Goal: Information Seeking & Learning: Learn about a topic

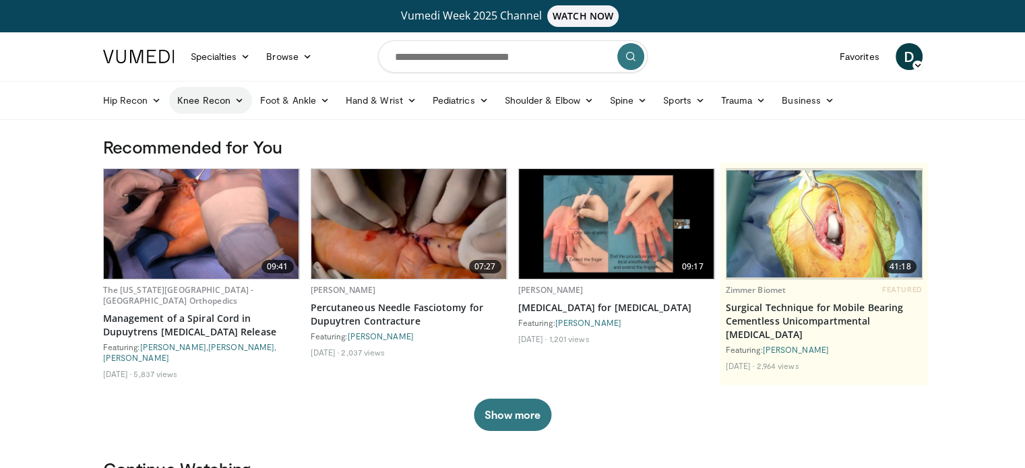
click at [240, 102] on icon at bounding box center [238, 100] width 9 height 9
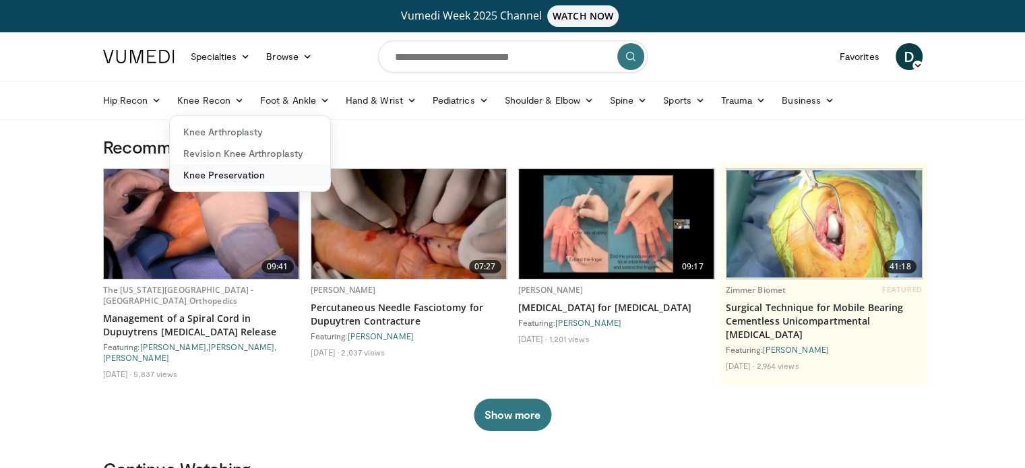
click at [234, 177] on link "Knee Preservation" at bounding box center [250, 175] width 160 height 22
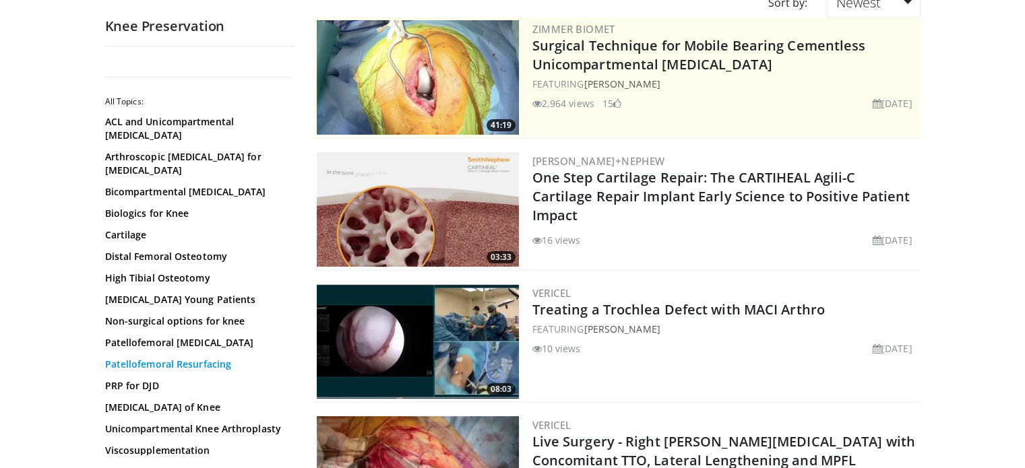
scroll to position [164, 0]
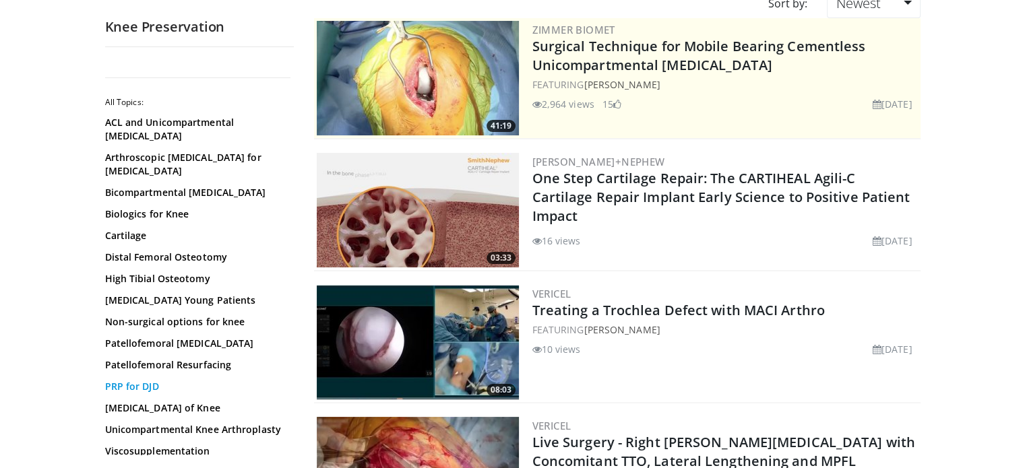
click at [140, 385] on link "PRP for DJD" at bounding box center [196, 386] width 182 height 13
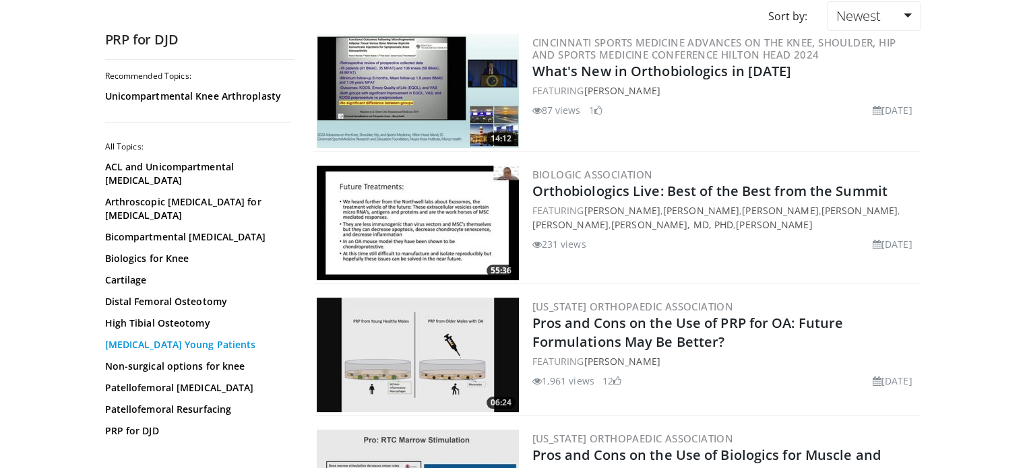
scroll to position [129, 0]
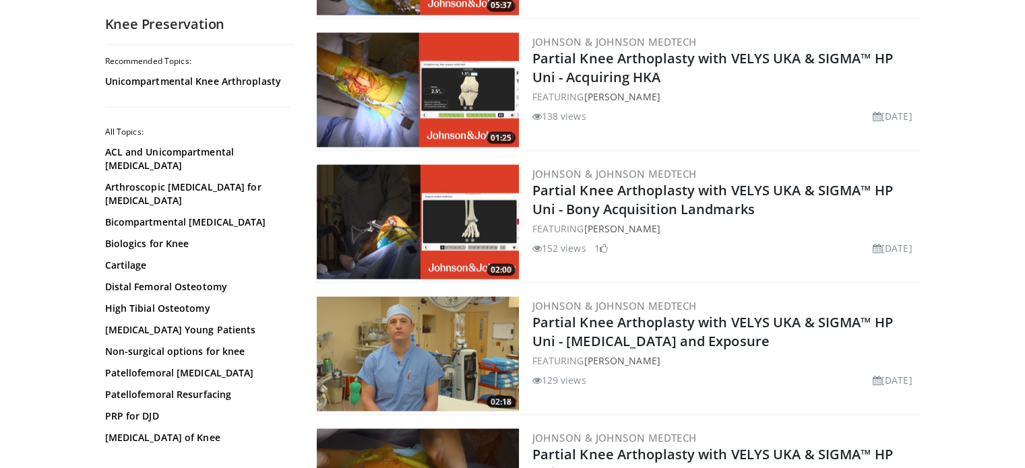
scroll to position [2530, 0]
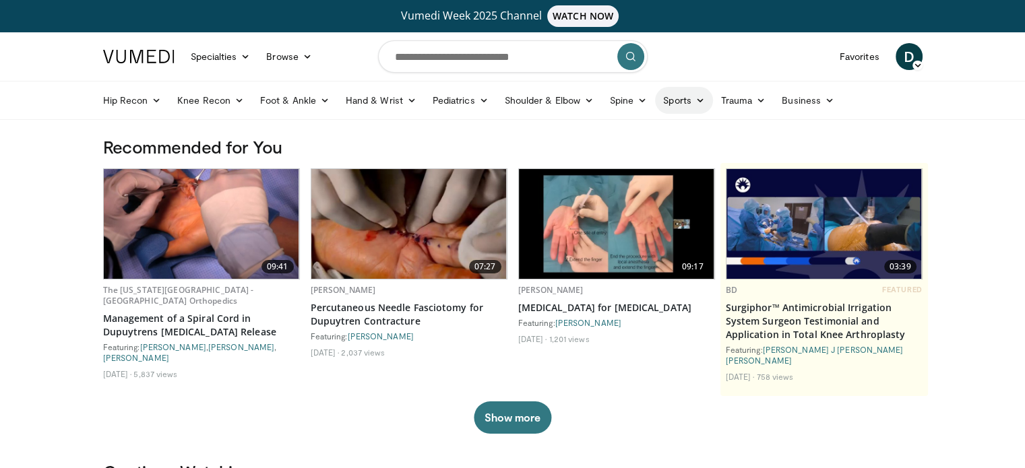
click at [698, 97] on icon at bounding box center [699, 100] width 9 height 9
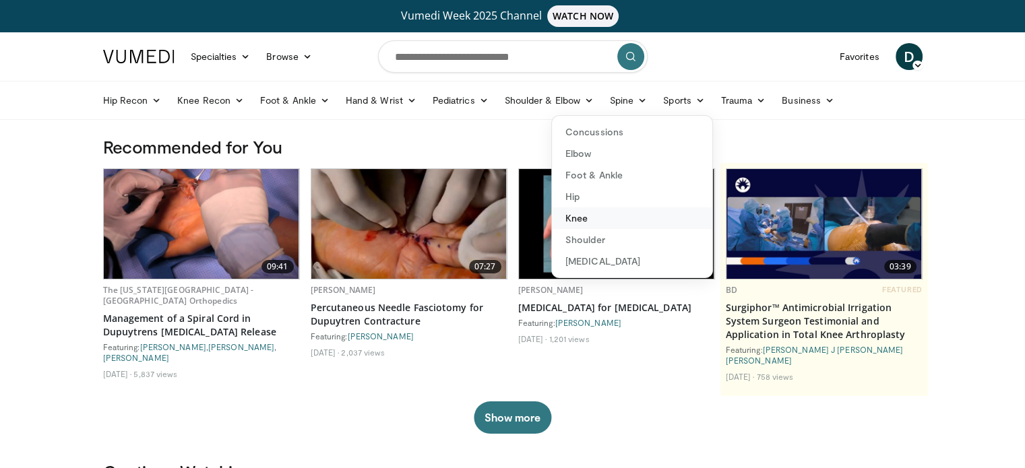
click at [569, 218] on link "Knee" at bounding box center [632, 219] width 160 height 22
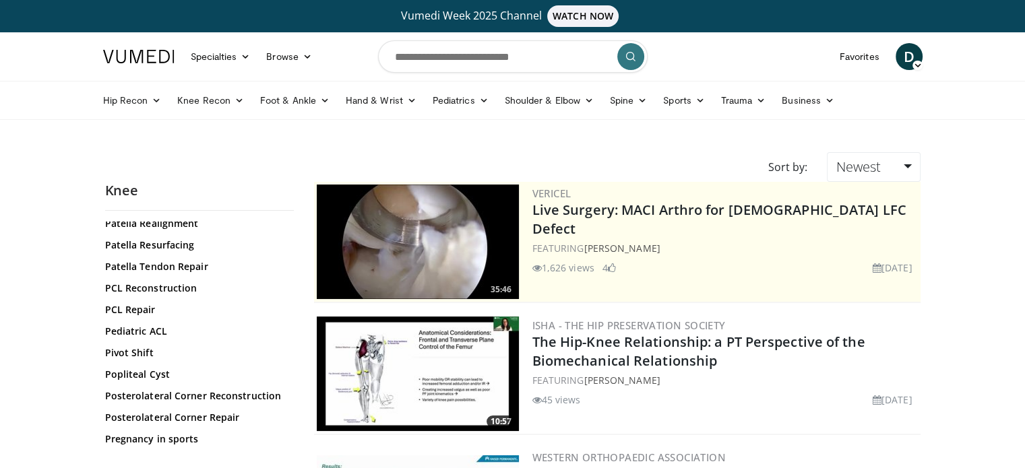
scroll to position [1347, 0]
click at [157, 274] on link "Patella Tendon Repair" at bounding box center [196, 266] width 182 height 13
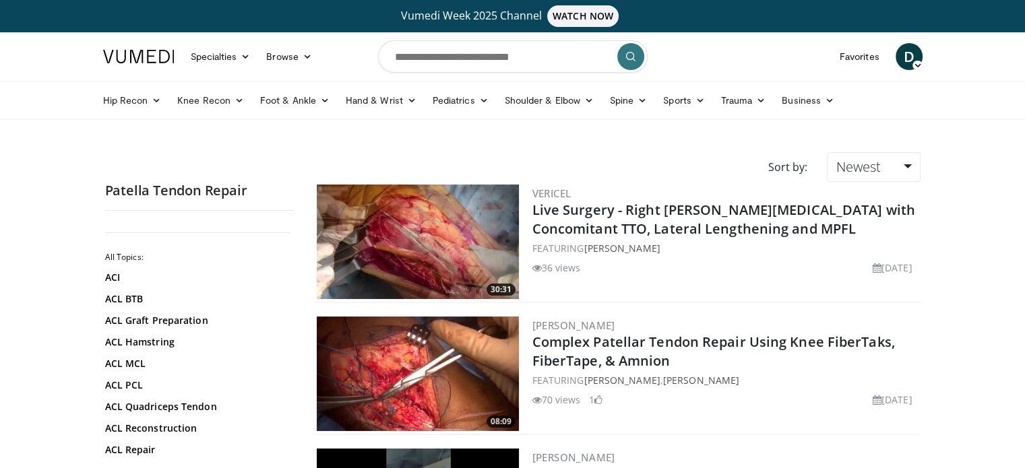
drag, startPoint x: 507, startPoint y: 354, endPoint x: 753, endPoint y: 406, distance: 251.5
click at [753, 406] on div "Jeremy Burnham Complex Patellar Tendon Repair Using Knee FiberTaks, FiberTape, …" at bounding box center [724, 374] width 385 height 115
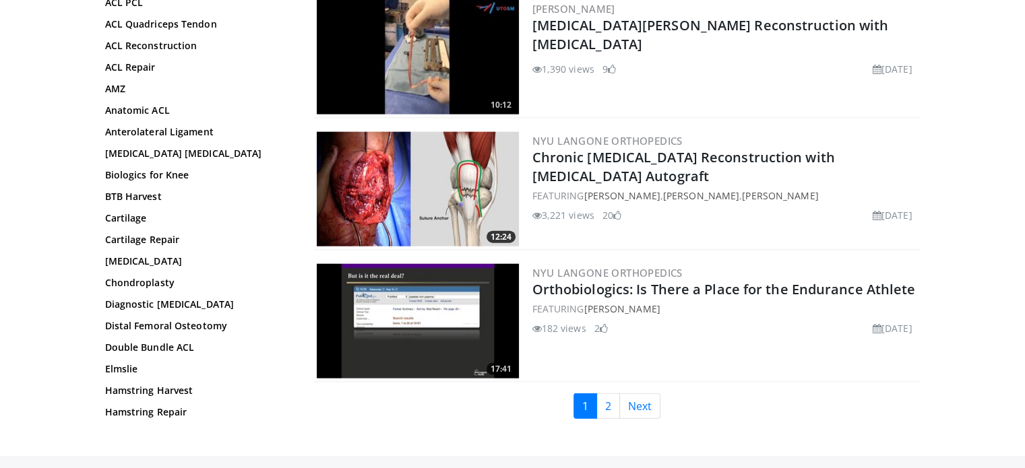
scroll to position [3099, 0]
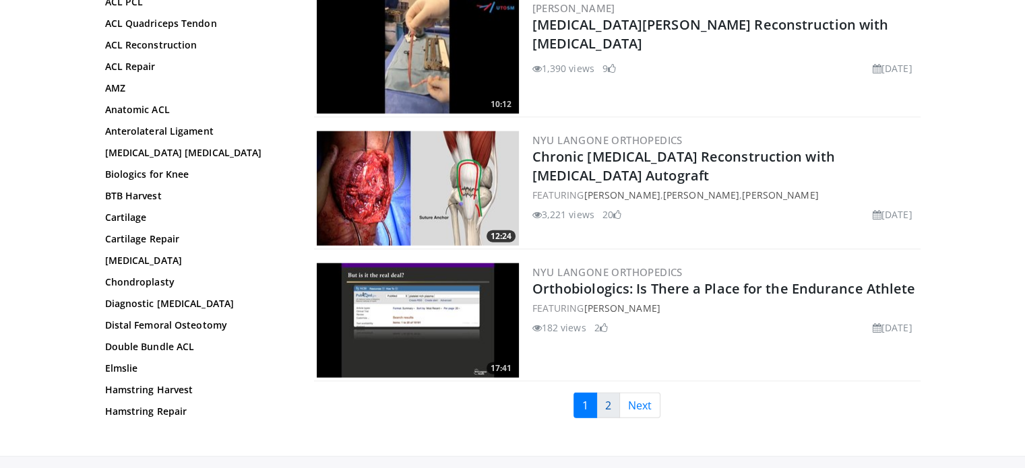
click at [612, 395] on link "2" at bounding box center [608, 406] width 24 height 26
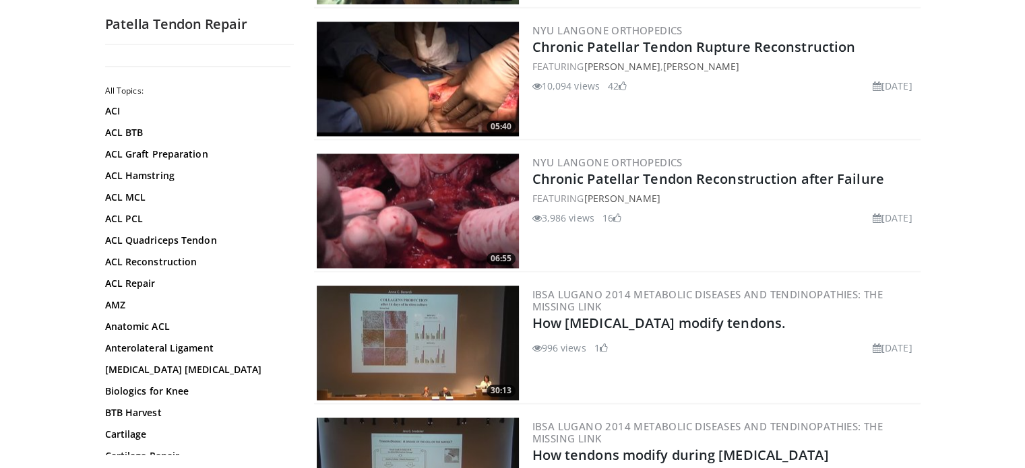
scroll to position [2168, 0]
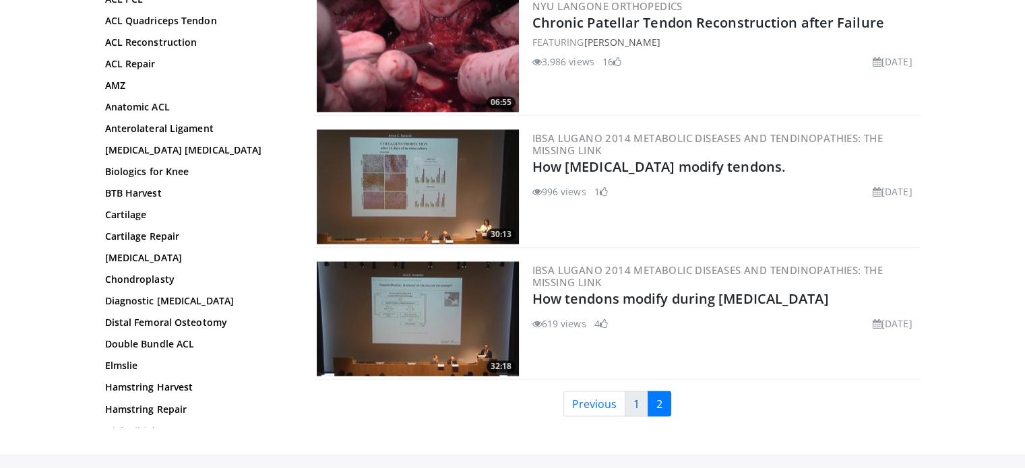
click at [632, 398] on link "1" at bounding box center [637, 404] width 24 height 26
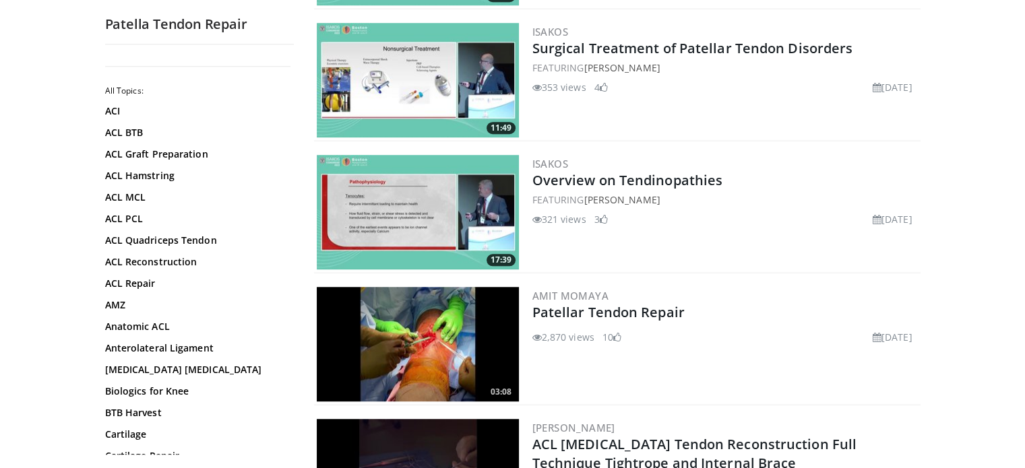
scroll to position [1073, 0]
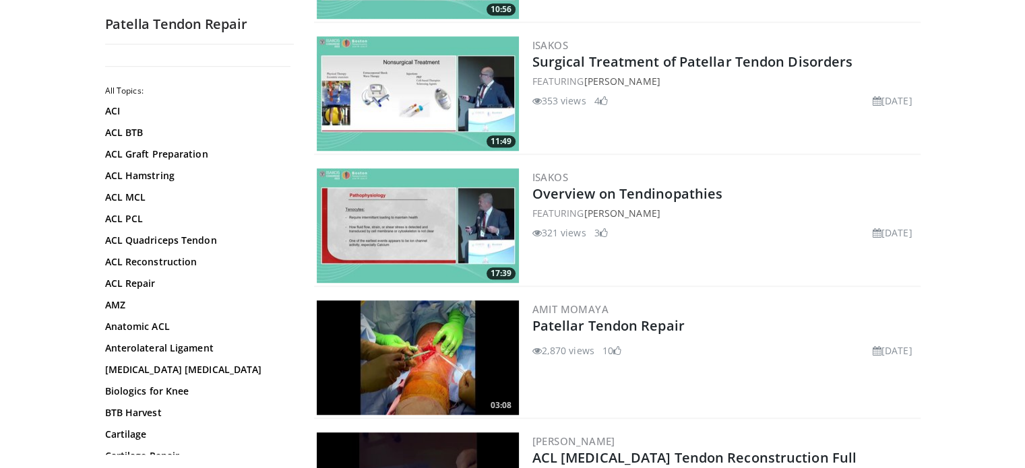
click at [423, 99] on img at bounding box center [418, 93] width 202 height 115
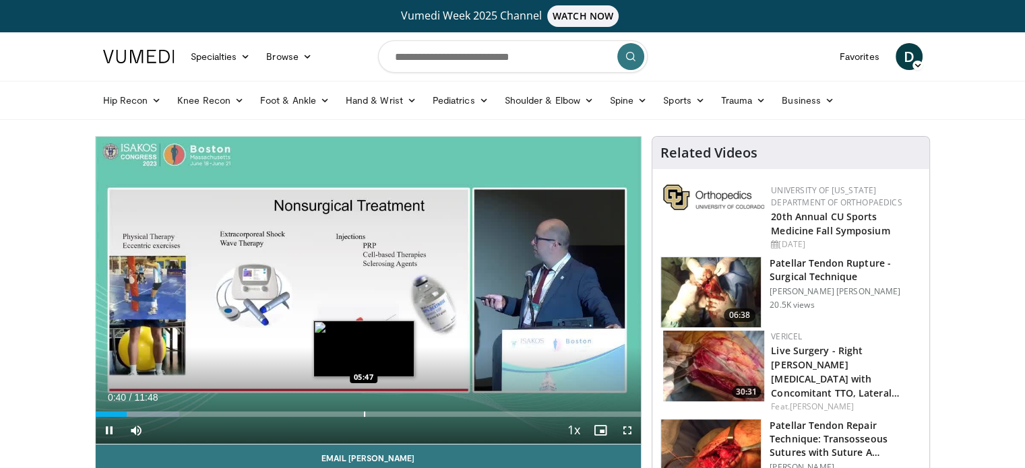
click at [363, 416] on video-js "**********" at bounding box center [369, 291] width 546 height 308
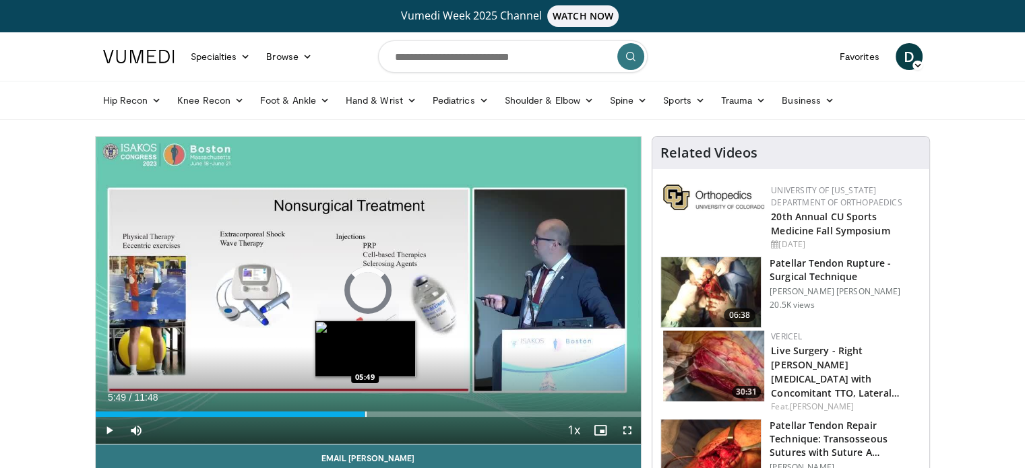
click at [365, 412] on div "Progress Bar" at bounding box center [365, 414] width 1 height 5
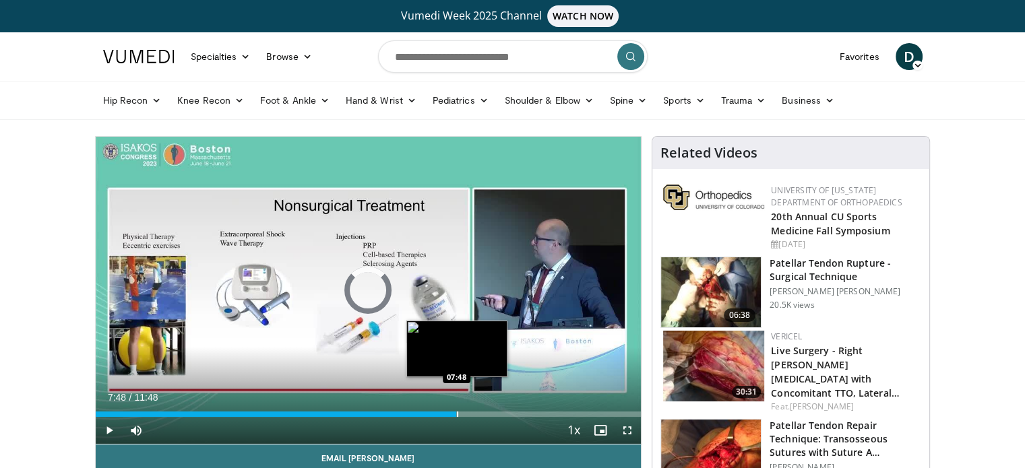
click at [455, 410] on div "Loaded : 0.00% 07:48 07:48" at bounding box center [369, 410] width 546 height 13
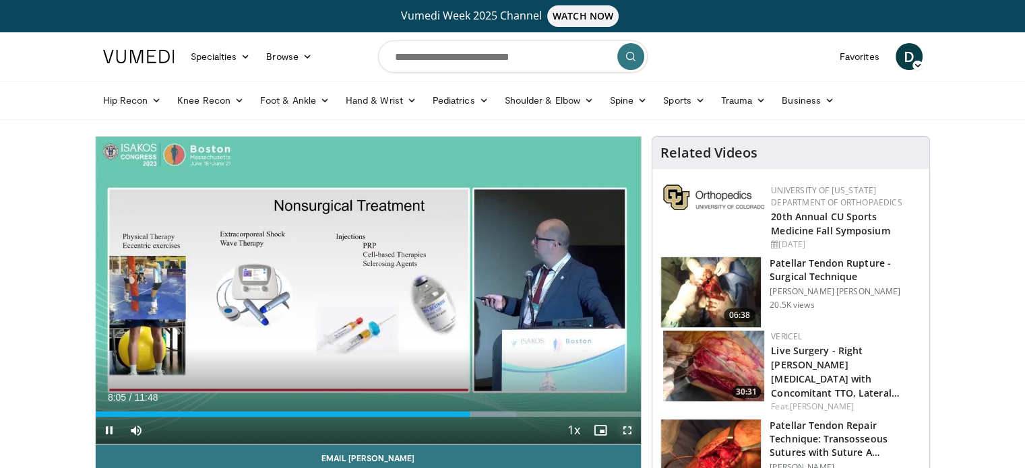
click at [627, 427] on span "Video Player" at bounding box center [627, 430] width 27 height 27
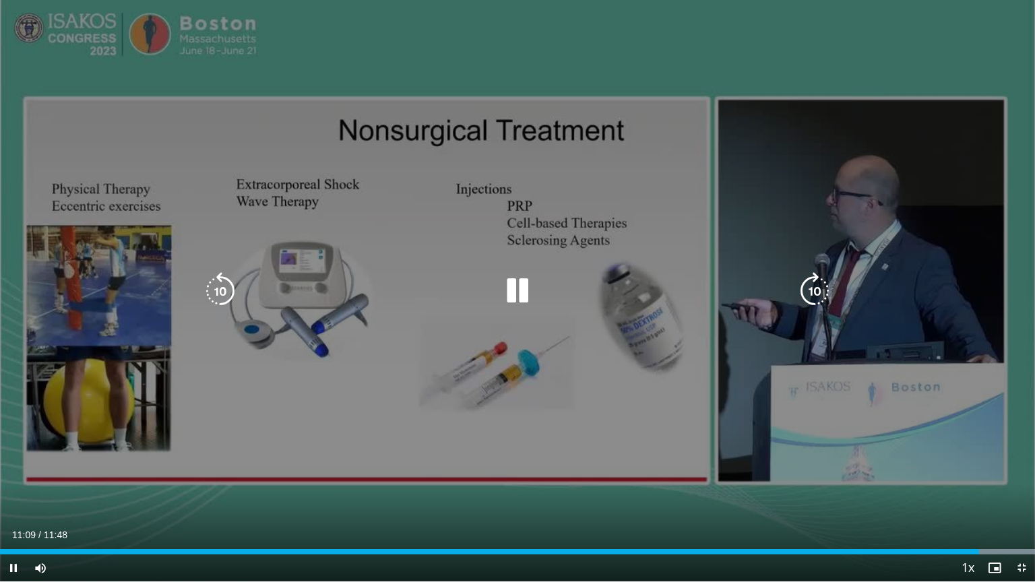
click at [1021, 468] on video-js "**********" at bounding box center [517, 291] width 1035 height 582
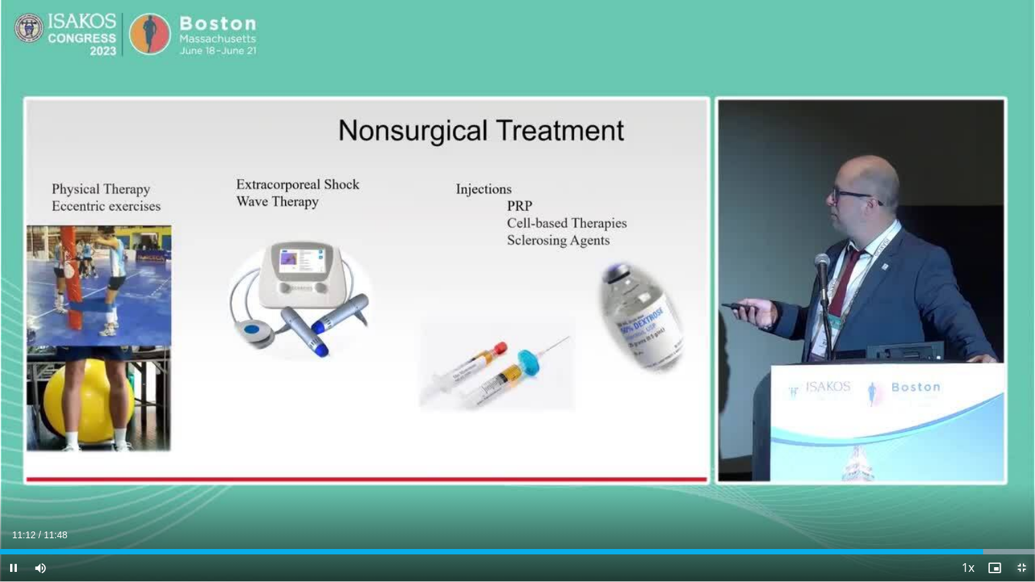
click at [1019, 468] on span "Video Player" at bounding box center [1021, 567] width 27 height 27
